Goal: Information Seeking & Learning: Check status

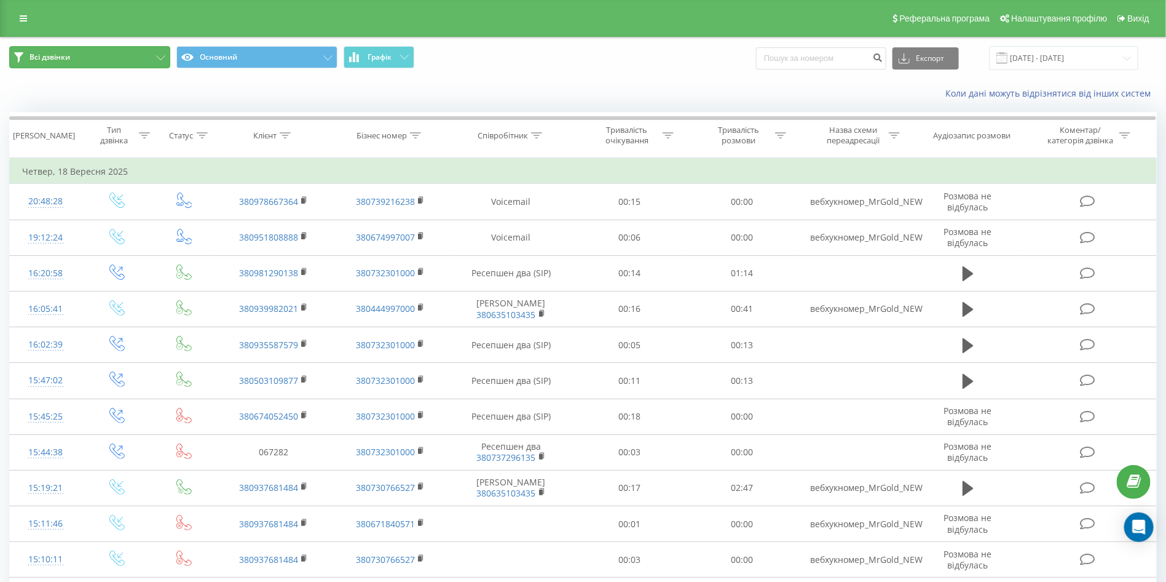
click at [92, 52] on button "Всі дзвінки" at bounding box center [89, 57] width 161 height 22
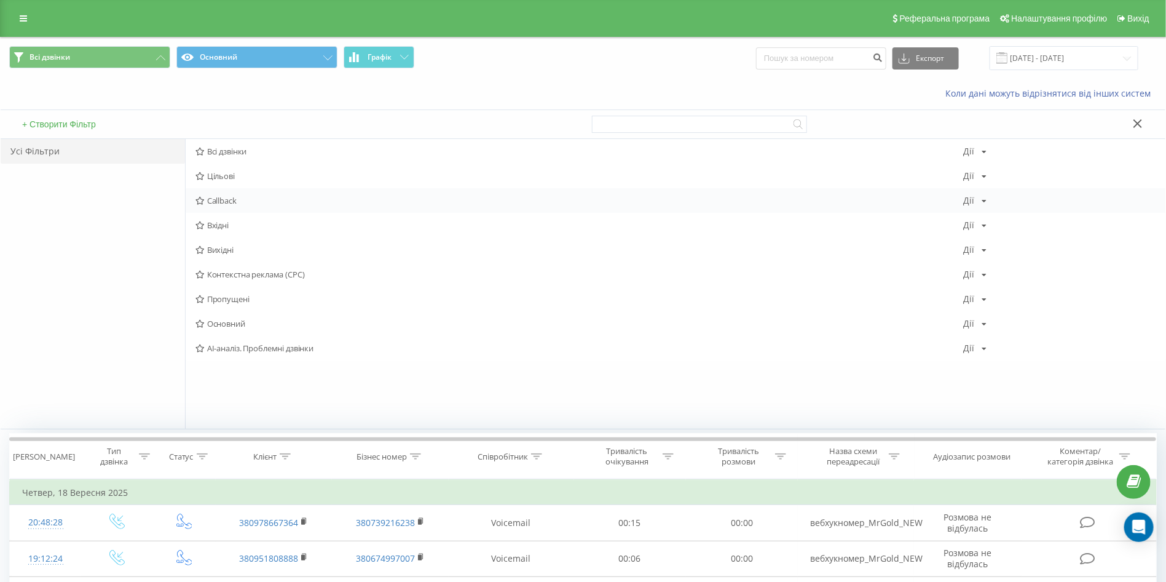
click at [232, 208] on div "Callback Дії Редагувати Копіювати Видалити За замовчуванням Поділитися" at bounding box center [676, 200] width 980 height 25
click at [228, 201] on span "Callback" at bounding box center [579, 200] width 768 height 9
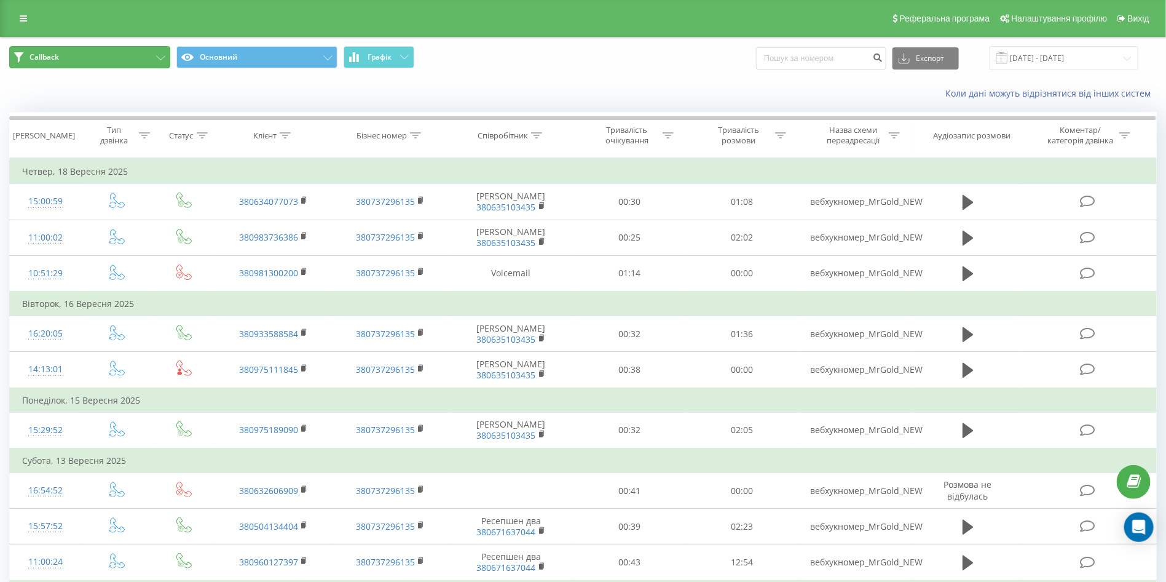
click at [112, 48] on button "Callback" at bounding box center [89, 57] width 161 height 22
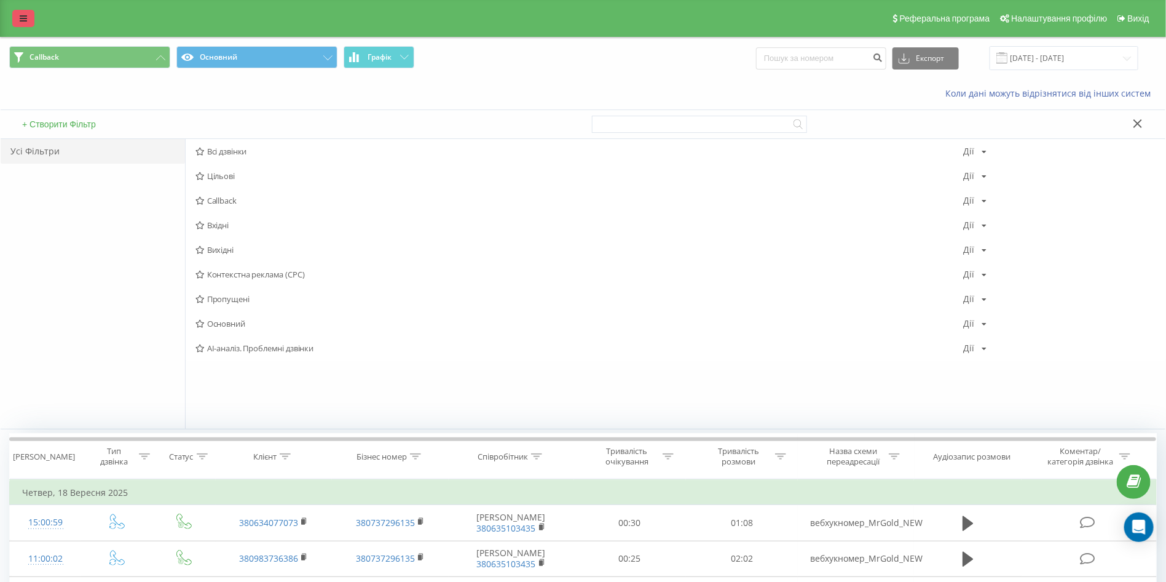
click at [12, 17] on link at bounding box center [23, 18] width 22 height 17
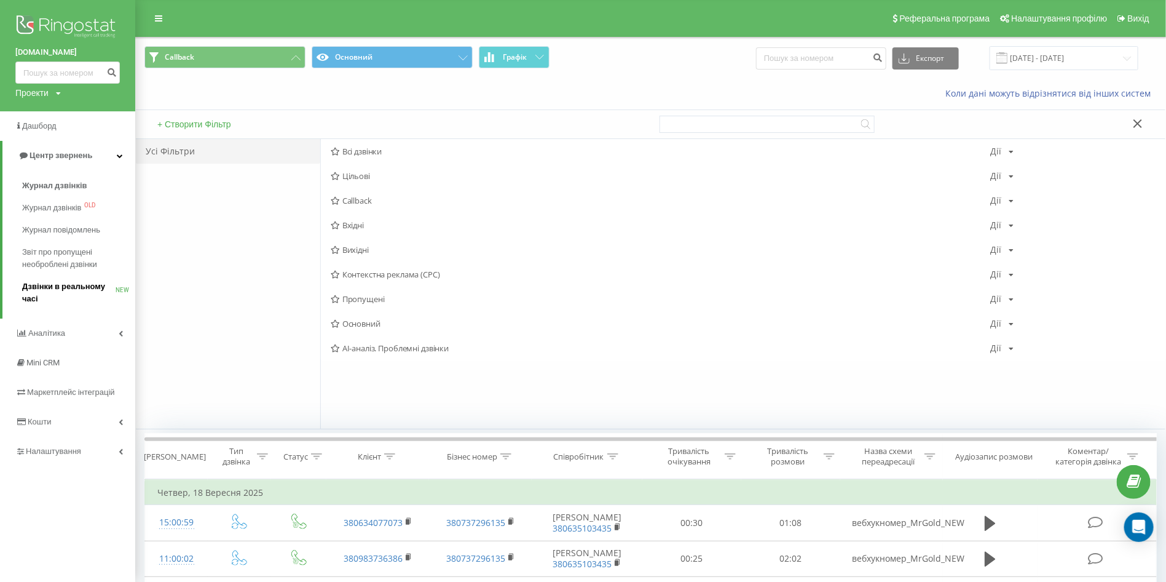
click at [100, 288] on span "Дзвінки в реальному часі" at bounding box center [68, 292] width 93 height 25
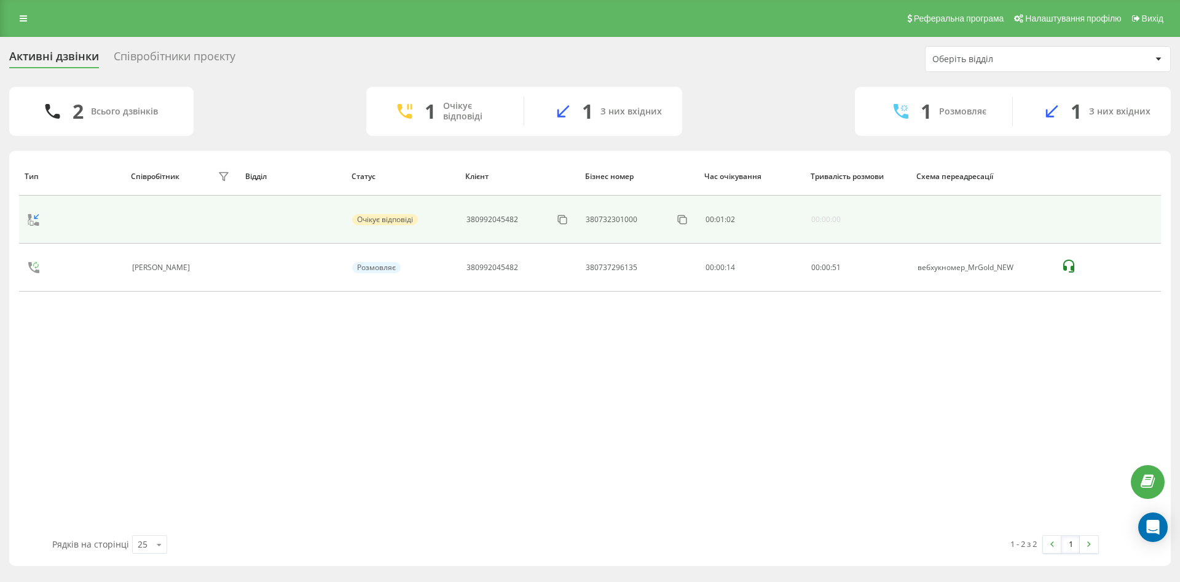
click at [503, 219] on div "380992045482" at bounding box center [493, 219] width 52 height 9
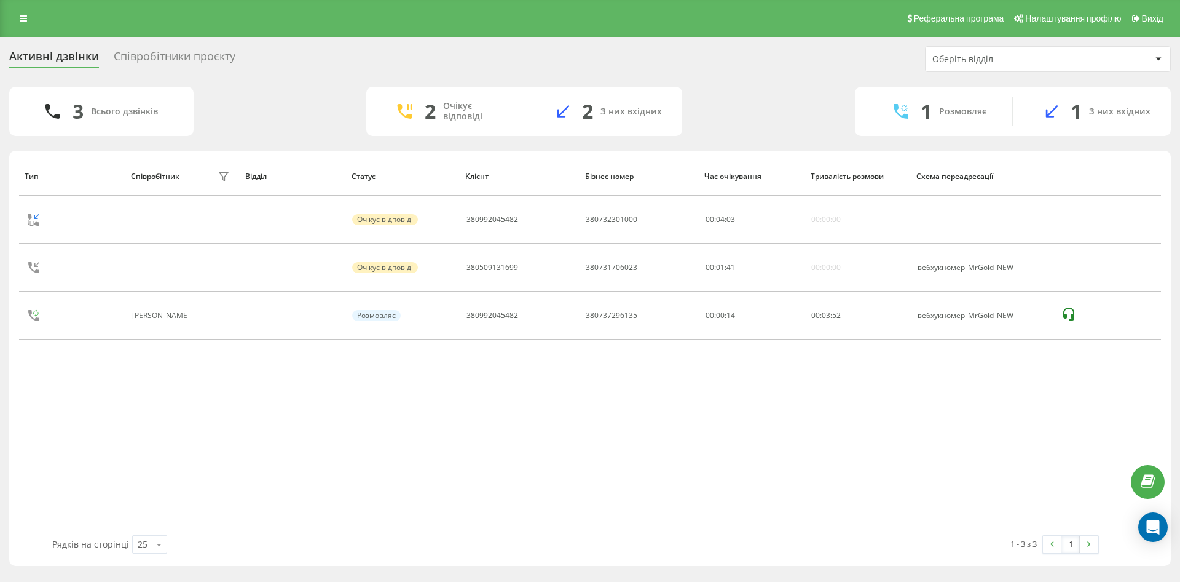
drag, startPoint x: 486, startPoint y: 219, endPoint x: 422, endPoint y: 376, distance: 169.6
click at [398, 433] on div "Тип Співробітник фільтру Відділ Статус Клієнт Бізнес номер Час очікування Трива…" at bounding box center [590, 346] width 1142 height 378
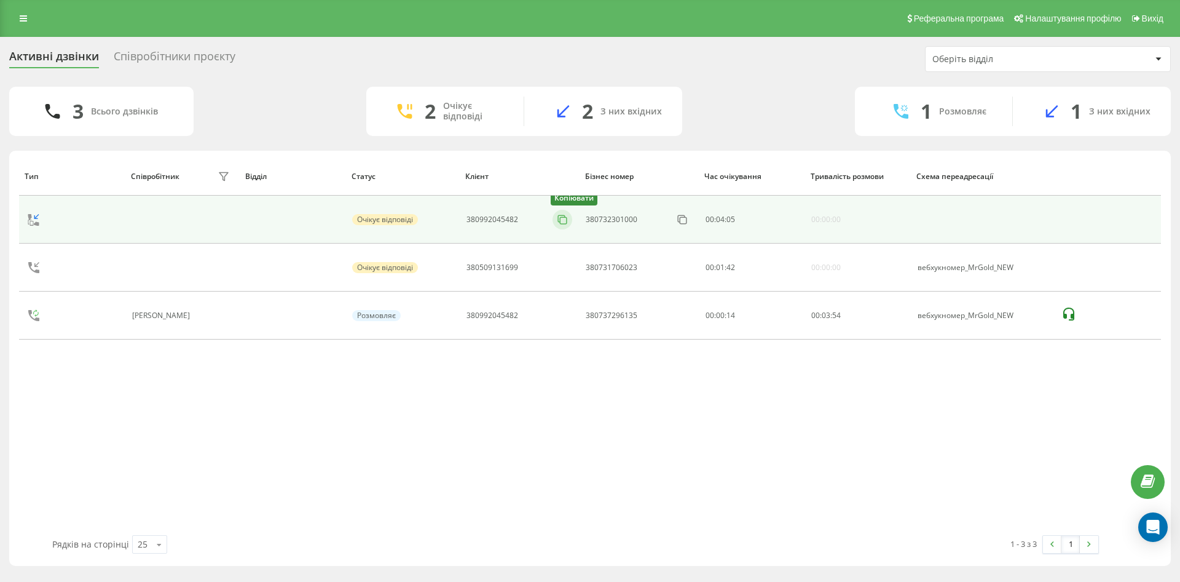
click at [562, 216] on icon at bounding box center [562, 219] width 12 height 12
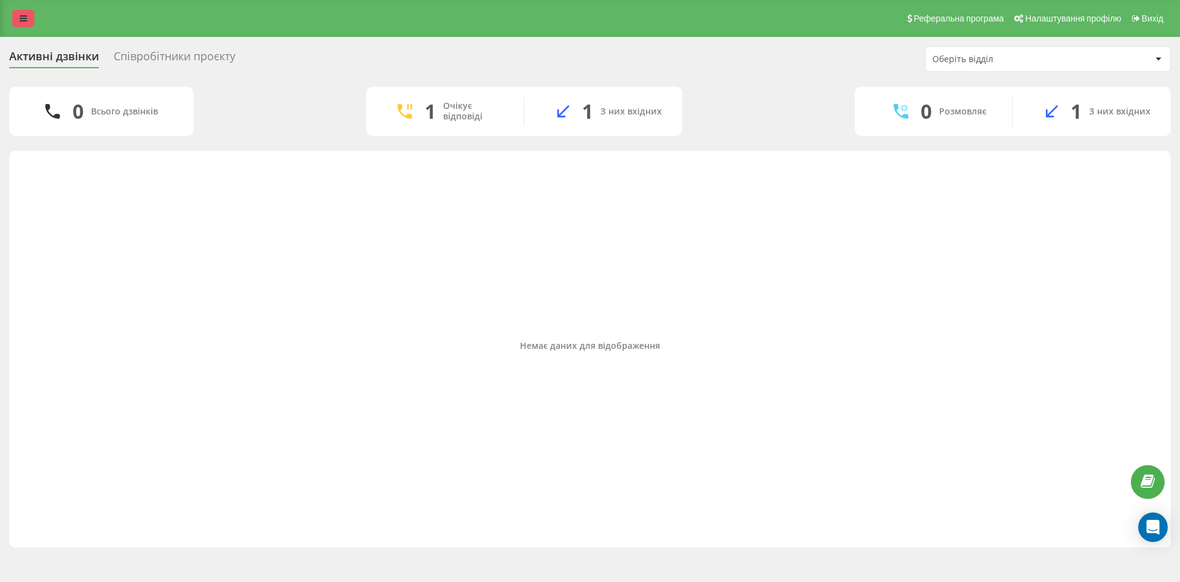
click at [22, 17] on icon at bounding box center [23, 18] width 7 height 9
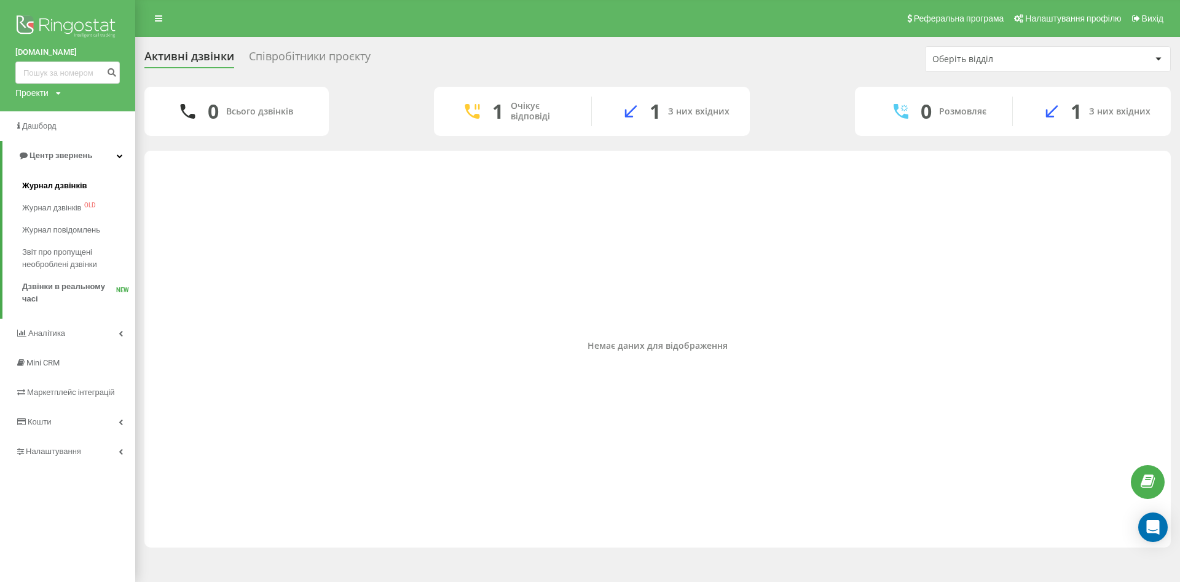
click at [72, 188] on span "Журнал дзвінків" at bounding box center [54, 185] width 65 height 12
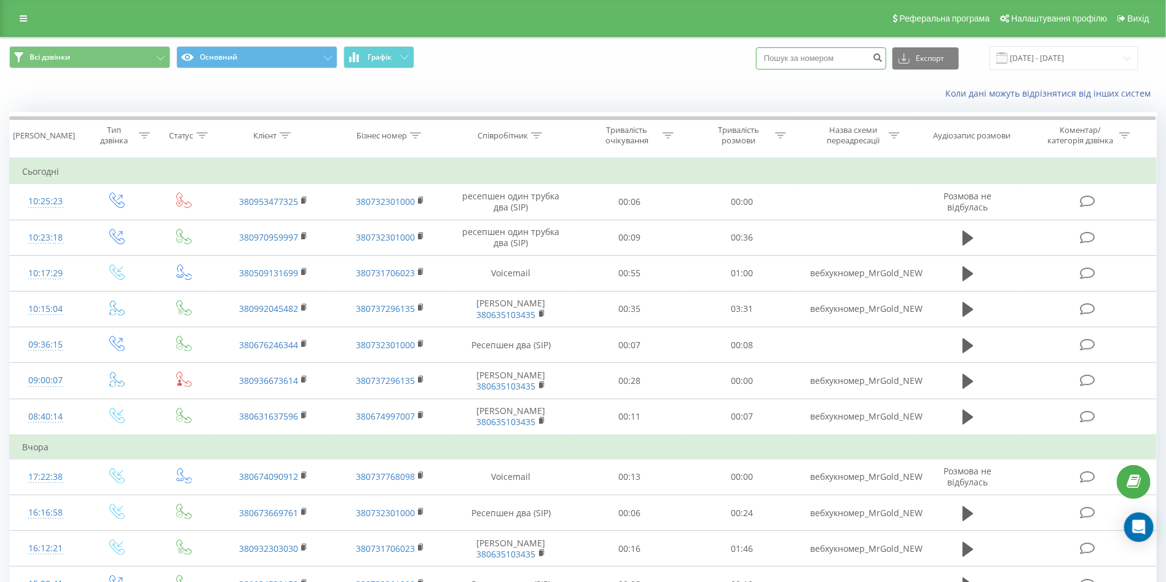
paste input "[PHONE_NUMBER]"
type input "[PHONE_NUMBER]"
click at [883, 60] on icon "submit" at bounding box center [878, 55] width 10 height 7
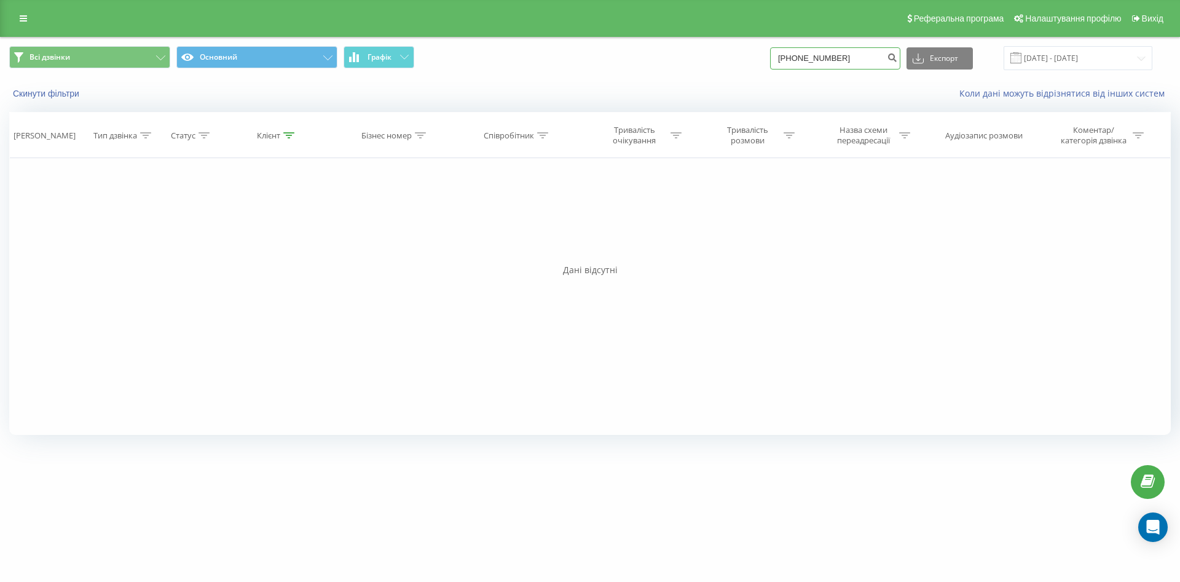
drag, startPoint x: 810, startPoint y: 61, endPoint x: 786, endPoint y: 61, distance: 24.6
click at [786, 61] on div "Всі дзвінки Основний Графік [PHONE_NUMBER] Експорт .csv .xls .xlsx [DATE] - [DA…" at bounding box center [590, 58] width 1162 height 24
type input "0674090912"
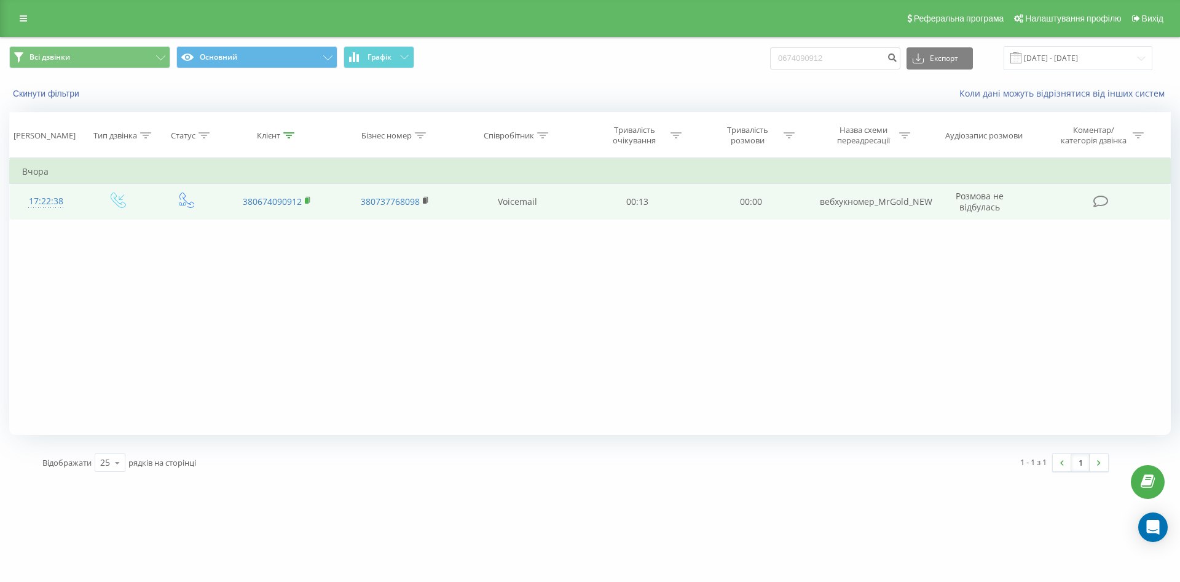
click at [309, 202] on icon at bounding box center [308, 200] width 7 height 9
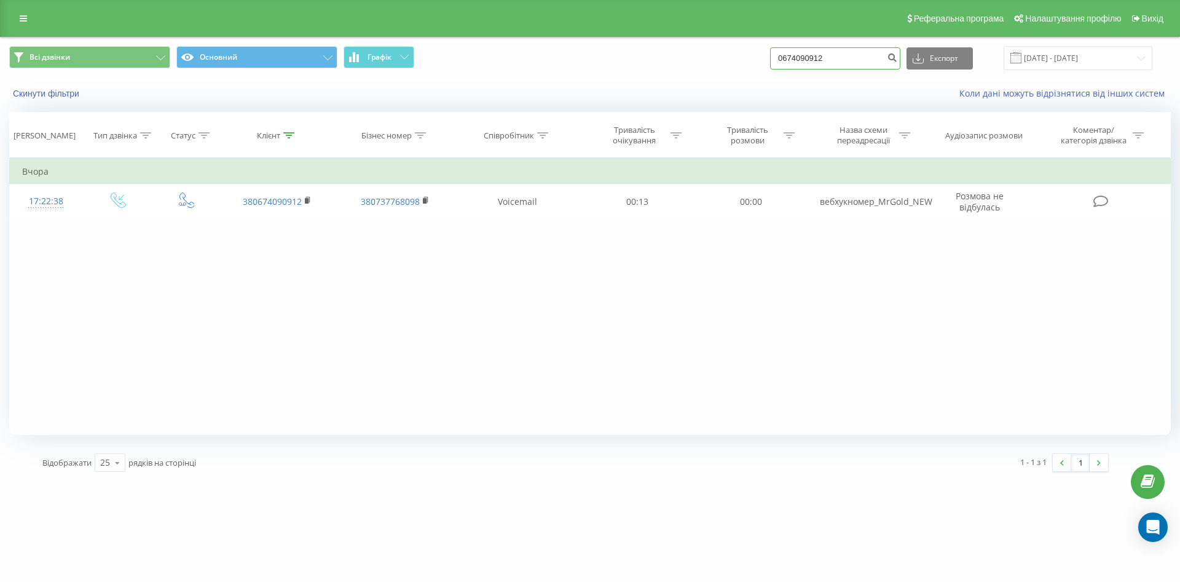
click at [895, 58] on input "0674090912" at bounding box center [835, 58] width 130 height 22
click at [899, 61] on button "submit" at bounding box center [892, 58] width 17 height 22
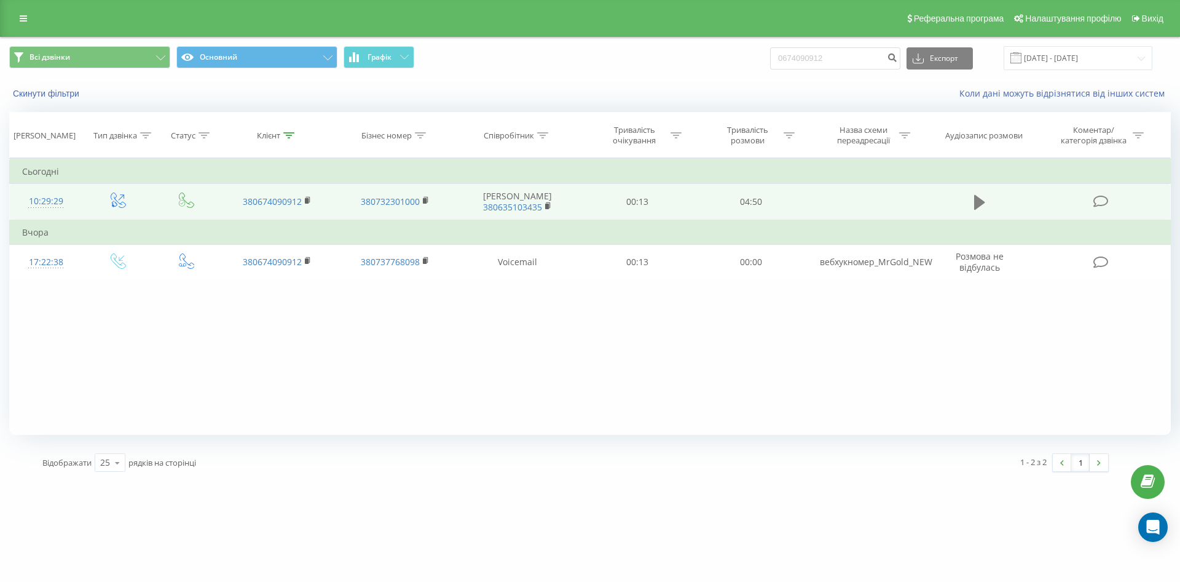
click at [986, 210] on button at bounding box center [980, 202] width 18 height 18
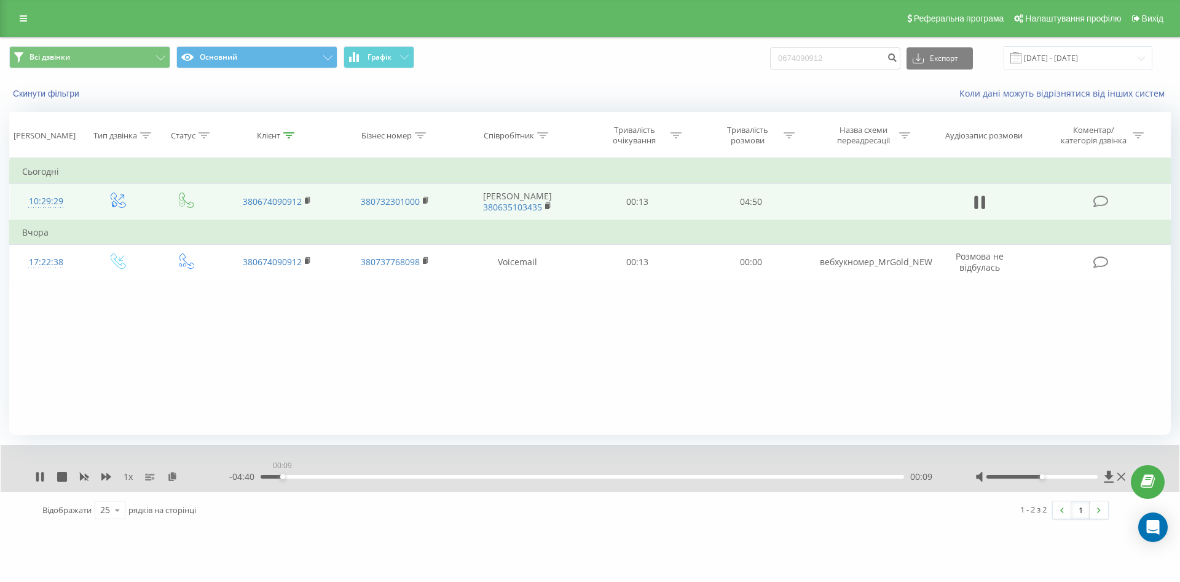
click at [282, 475] on div "00:09" at bounding box center [583, 477] width 644 height 4
click at [360, 476] on div "00:24" at bounding box center [583, 477] width 644 height 4
click at [415, 475] on div "01:09" at bounding box center [583, 477] width 644 height 4
click at [390, 477] on div "01:11" at bounding box center [583, 477] width 644 height 4
click at [329, 477] on div "00:31" at bounding box center [583, 477] width 644 height 4
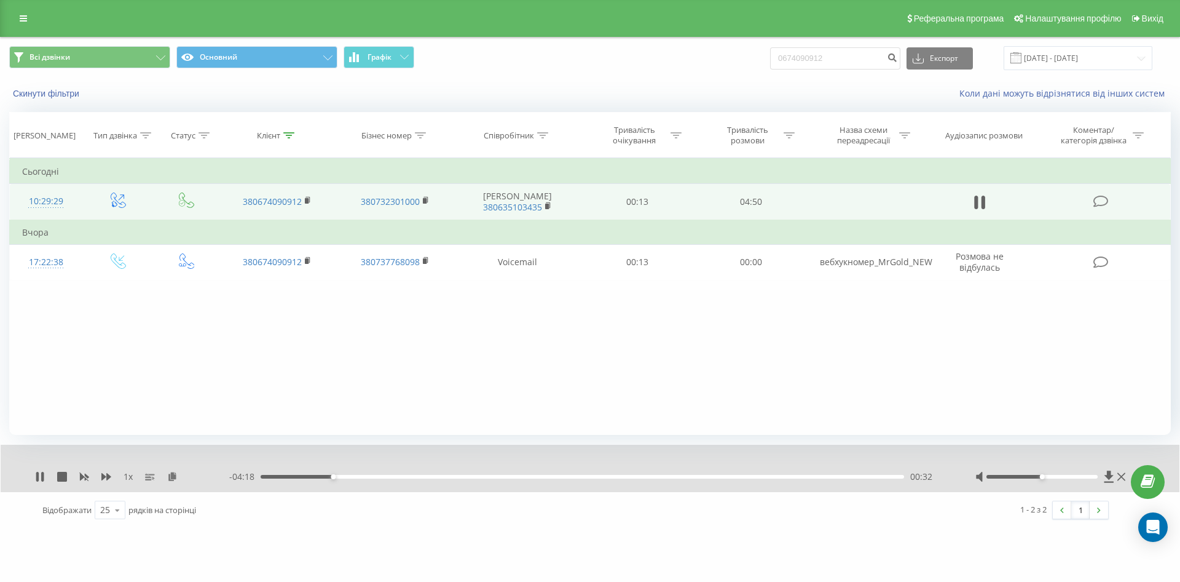
click at [355, 476] on div "00:32" at bounding box center [583, 477] width 644 height 4
click at [334, 476] on div "00:33" at bounding box center [583, 477] width 644 height 4
click at [310, 205] on icon at bounding box center [308, 200] width 7 height 9
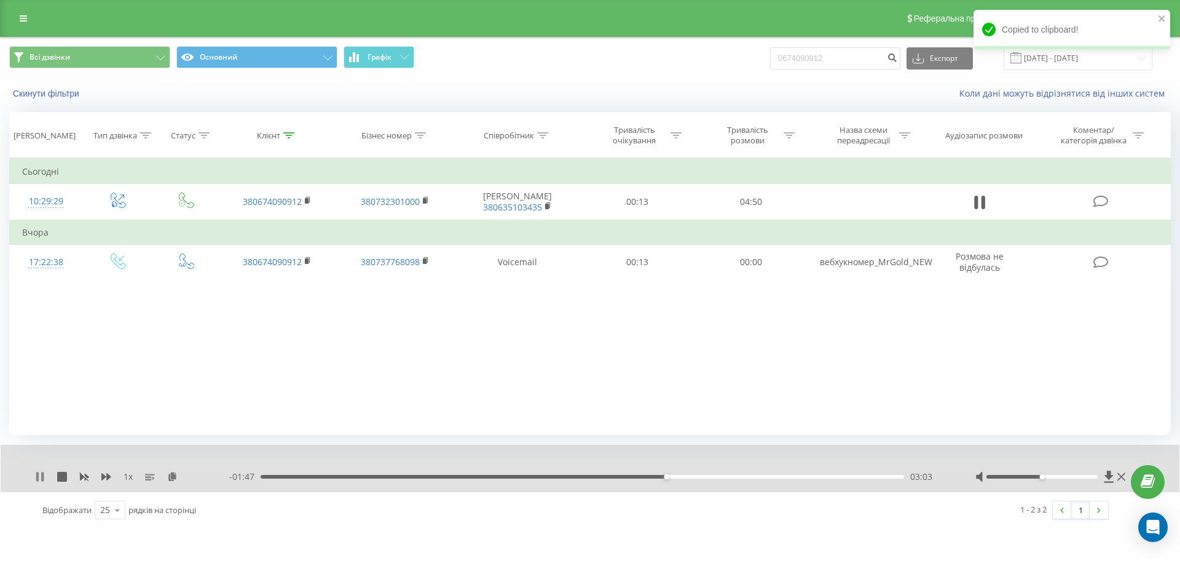
click at [37, 479] on icon at bounding box center [37, 476] width 2 height 10
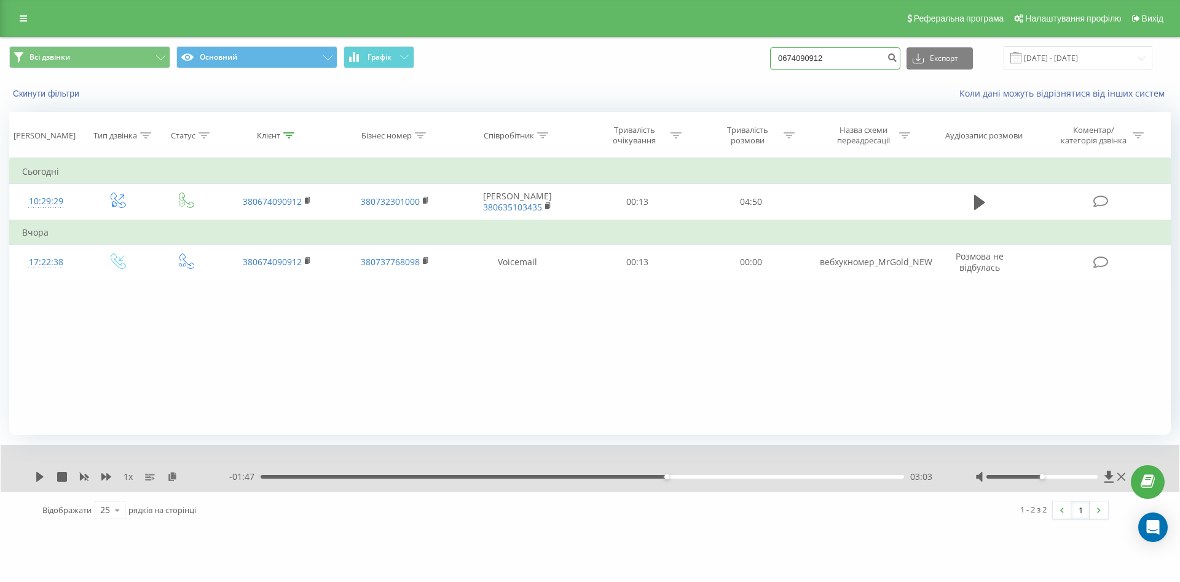
drag, startPoint x: 869, startPoint y: 59, endPoint x: 716, endPoint y: 34, distance: 154.4
click at [734, 58] on div "Всі дзвінки Основний Графік 0674090912 Експорт .csv .xls .xlsx 23.06.2025 - 23.…" at bounding box center [590, 58] width 1162 height 24
paste input "+380509131699"
drag, startPoint x: 807, startPoint y: 57, endPoint x: 780, endPoint y: 55, distance: 26.5
click at [783, 57] on div "Всі дзвінки Основний Графік +380509131699 Експорт .csv .xls .xlsx 23.06.2025 - …" at bounding box center [590, 58] width 1162 height 24
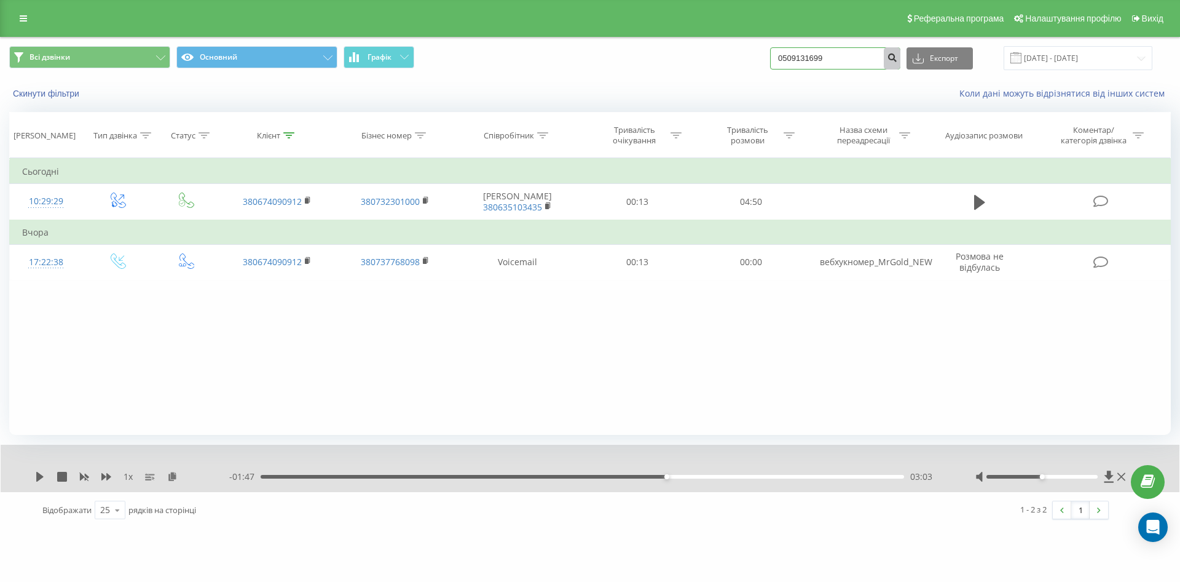
type input "0509131699"
click at [901, 63] on button "submit" at bounding box center [892, 58] width 17 height 22
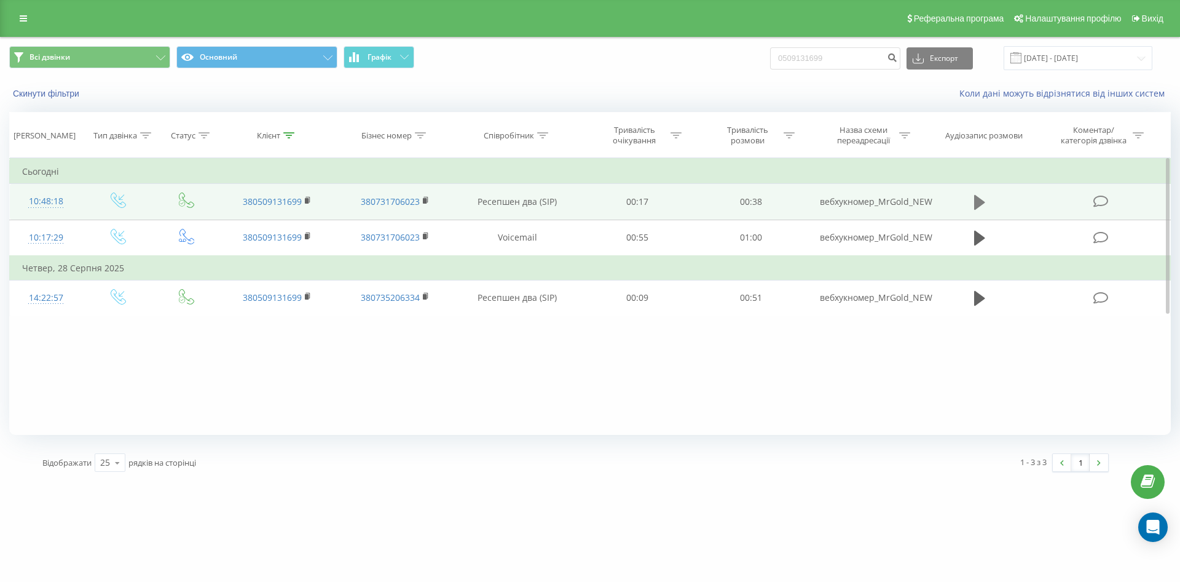
click at [980, 203] on icon at bounding box center [979, 202] width 11 height 15
